Goal: Submit feedback/report problem

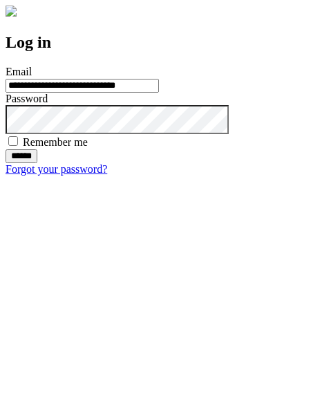
type input "**********"
click at [37, 163] on input "******" at bounding box center [22, 156] width 32 height 14
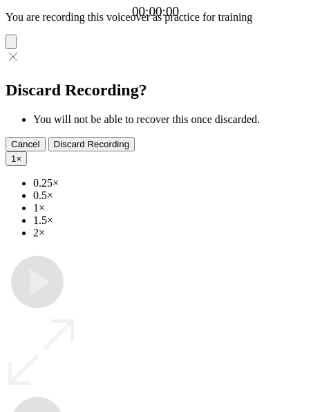
type input "**********"
